Goal: Task Accomplishment & Management: Use online tool/utility

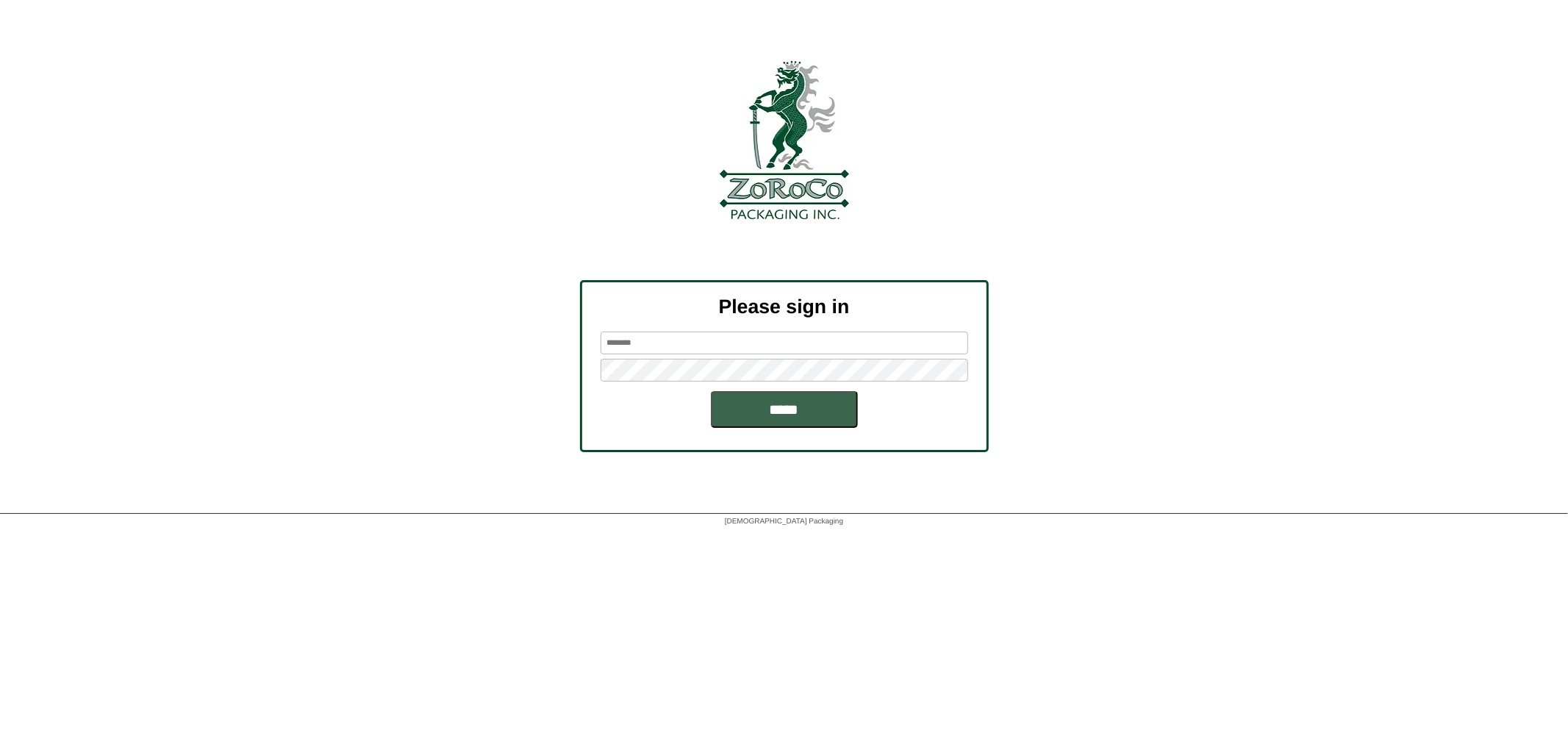
click at [664, 340] on input "text" at bounding box center [784, 342] width 367 height 23
type input "********"
click at [710, 391] on input "*****" at bounding box center [784, 409] width 147 height 37
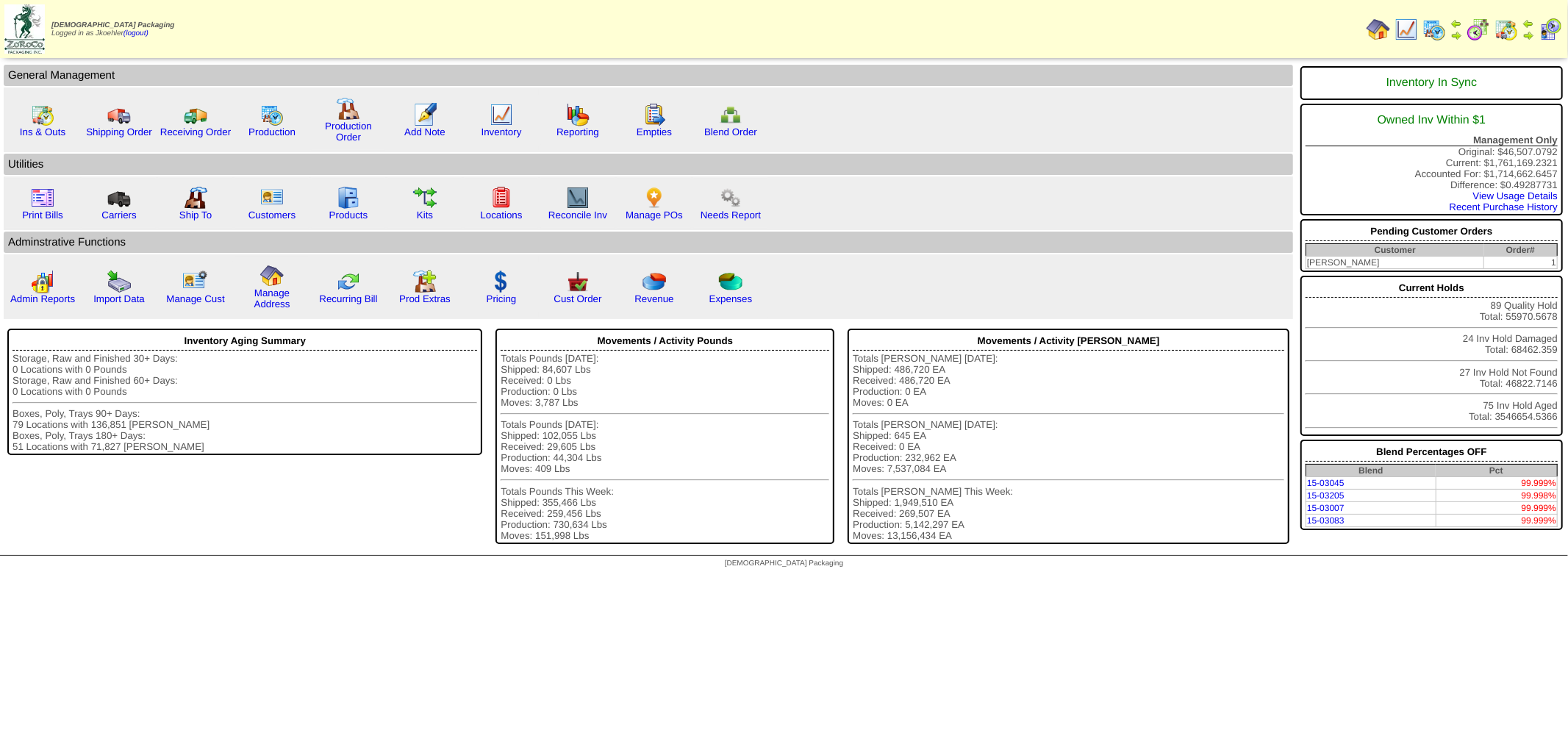
click at [961, 35] on td "Print All" at bounding box center [882, 28] width 958 height 55
click at [1487, 30] on img at bounding box center [1478, 30] width 24 height 24
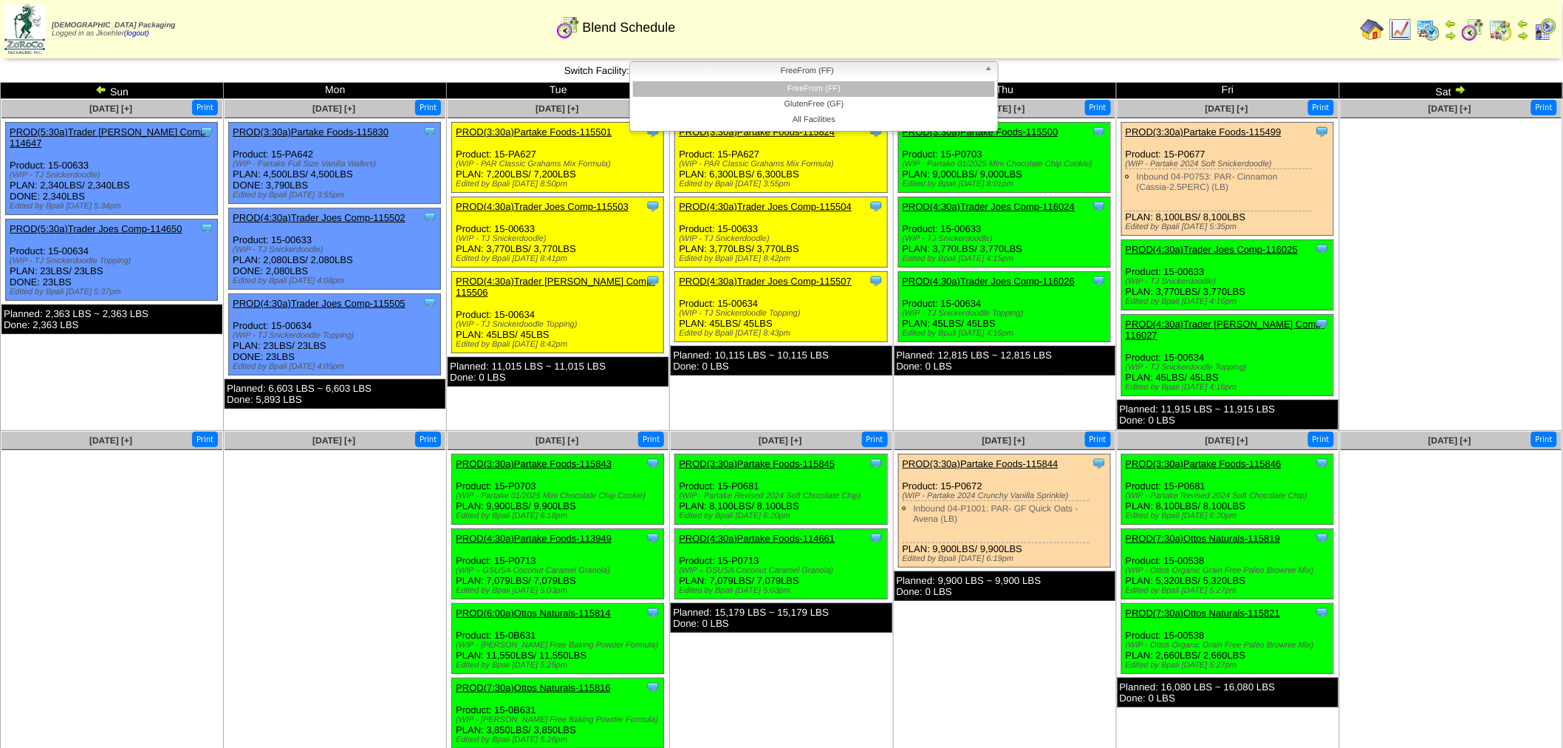
click at [715, 72] on span "FreeFrom (FF)" at bounding box center [807, 71] width 343 height 18
click at [767, 105] on li "GlutenFree (GF)" at bounding box center [814, 105] width 362 height 16
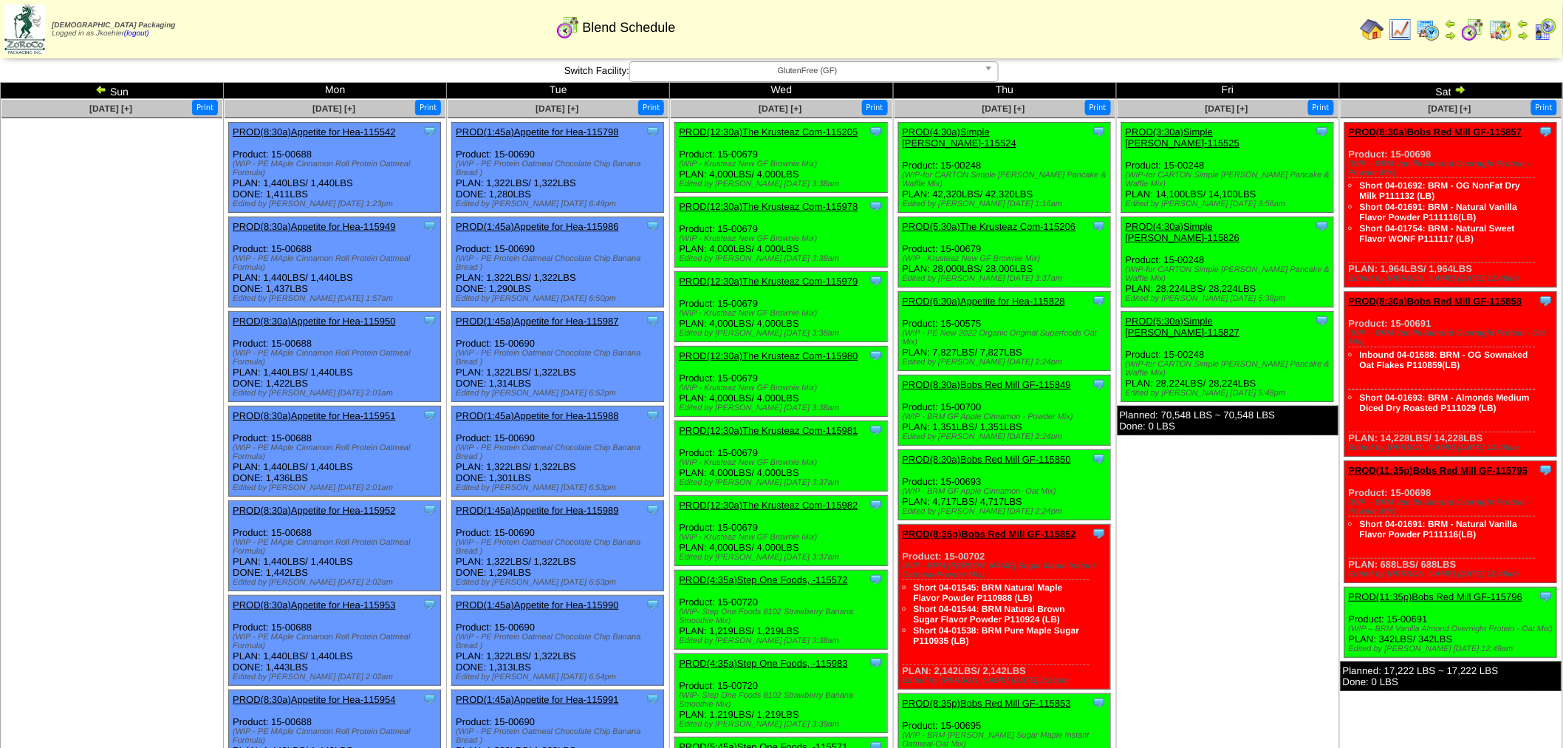
click at [99, 89] on img at bounding box center [101, 89] width 12 height 12
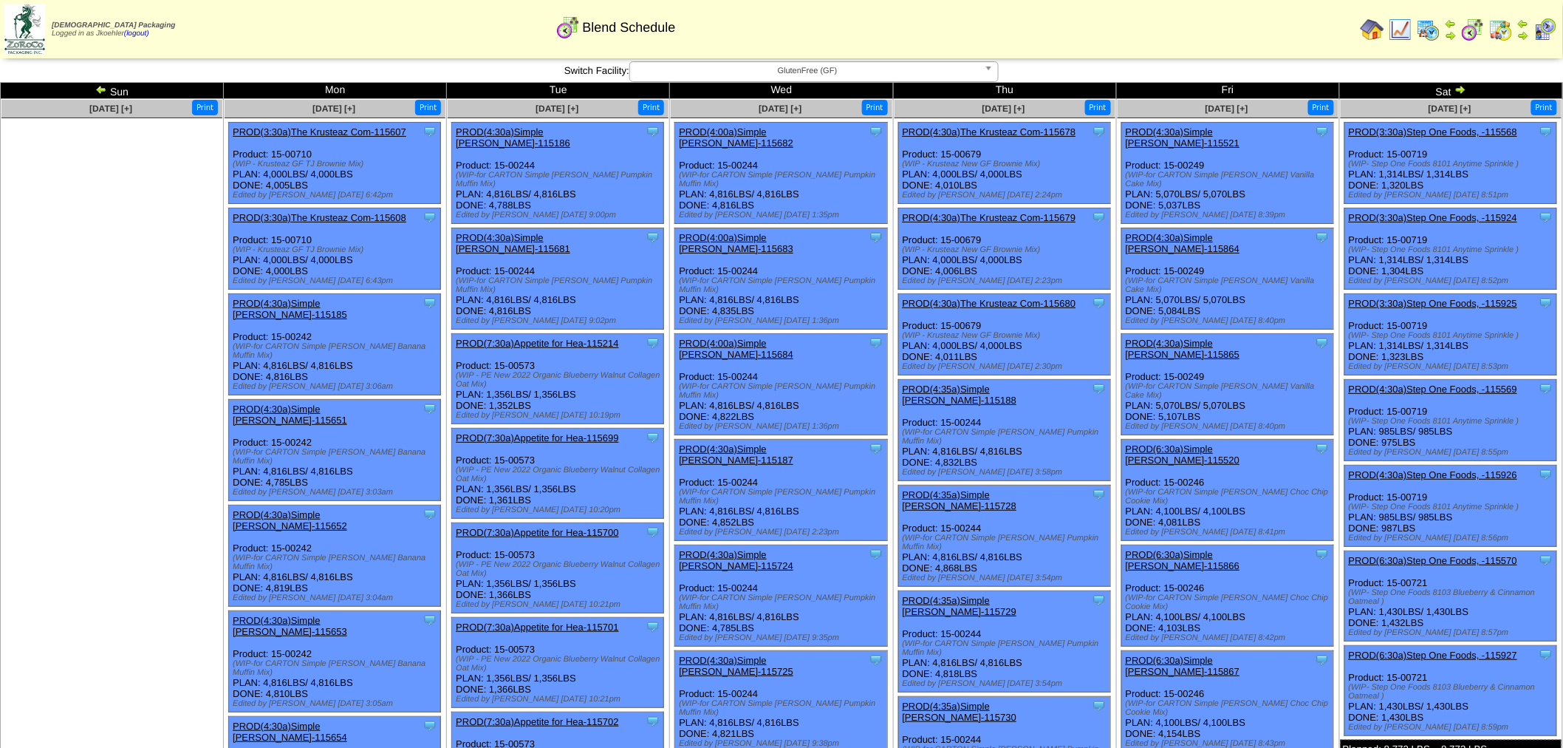
scroll to position [1357, 0]
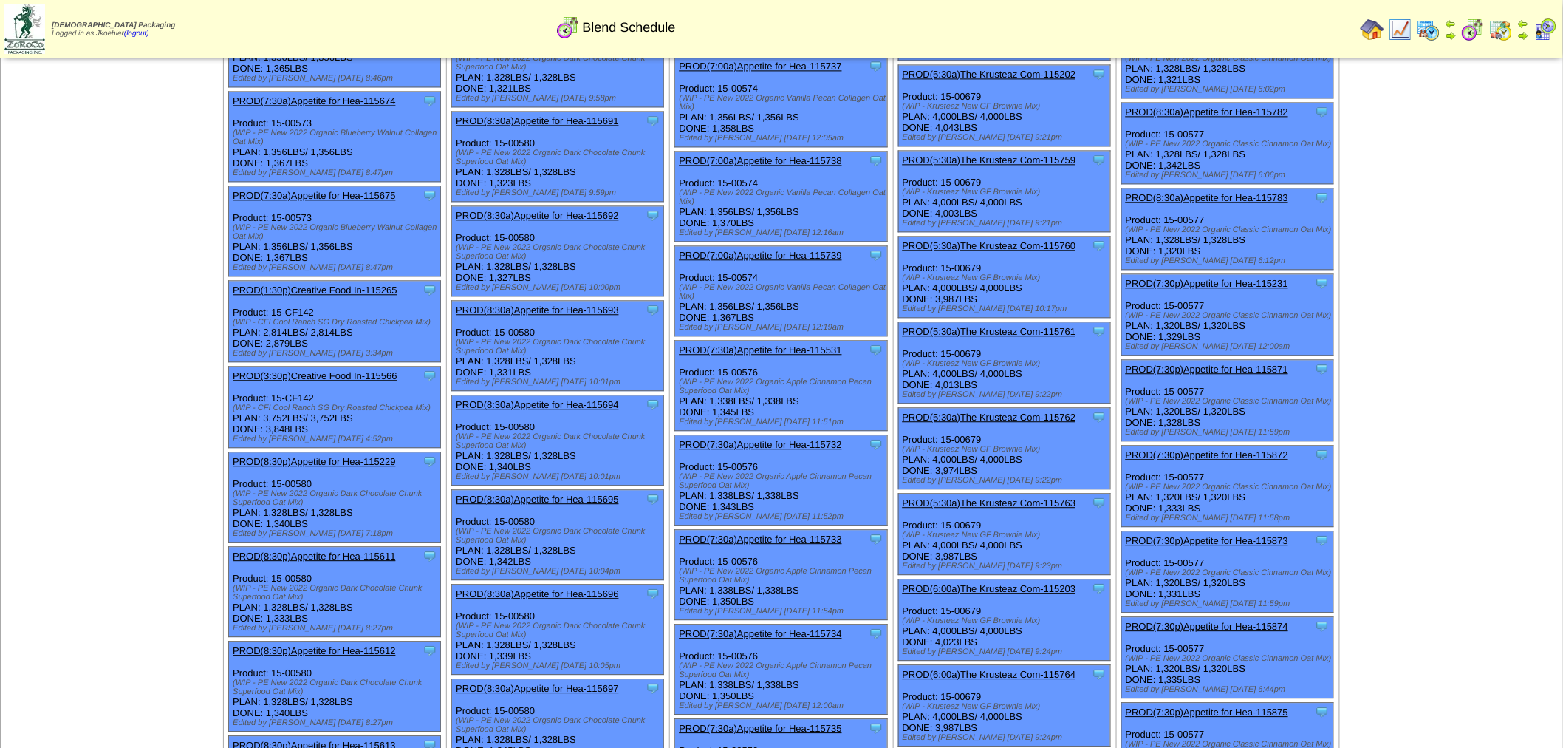
click at [961, 497] on link "PROD(5:30a)The Krusteaz Com-115763" at bounding box center [990, 502] width 174 height 11
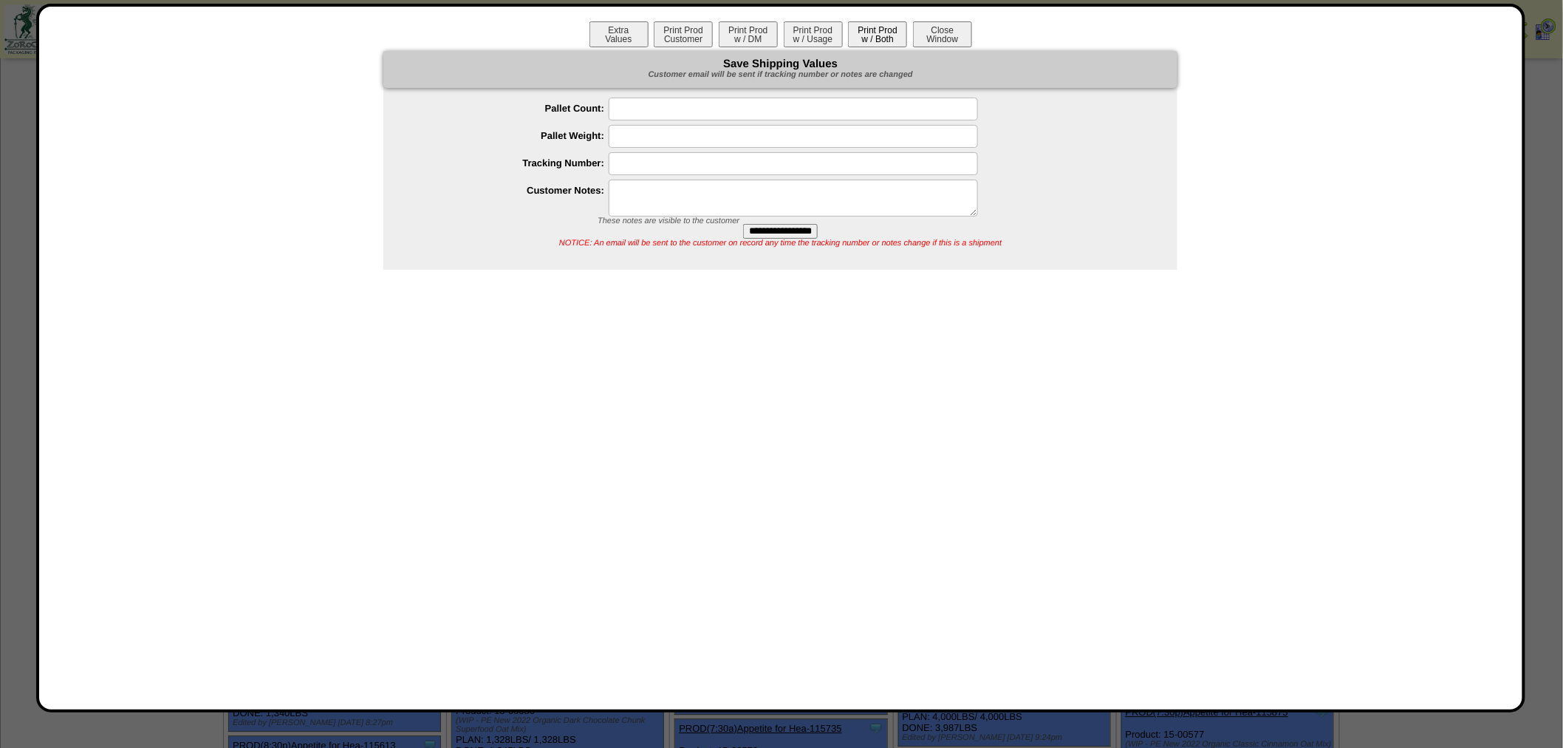
click at [874, 32] on button "Print Prod w / Both" at bounding box center [877, 34] width 59 height 26
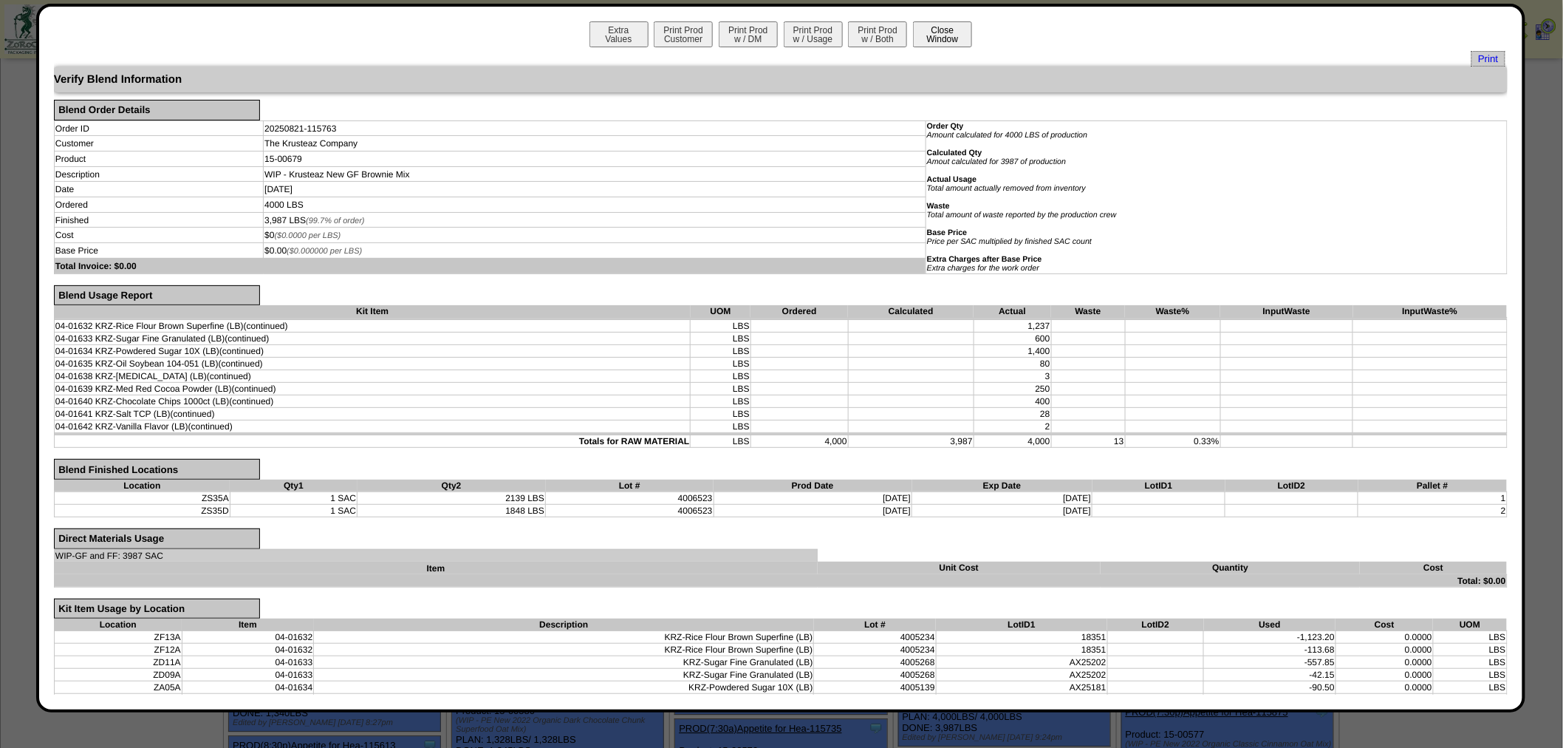
click at [914, 35] on button "Close Window" at bounding box center [942, 34] width 59 height 26
